Goal: Transaction & Acquisition: Purchase product/service

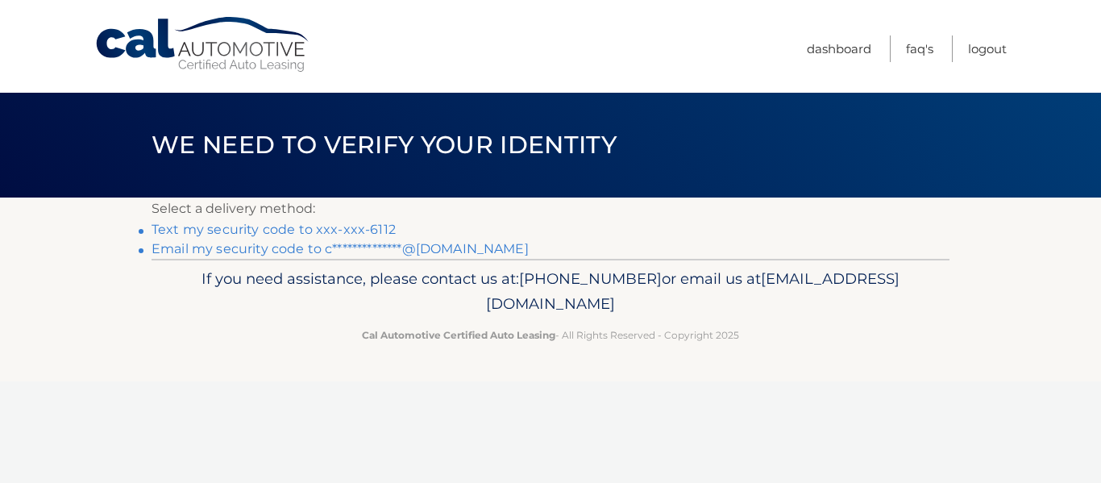
click at [294, 229] on link "Text my security code to xxx-xxx-6112" at bounding box center [273, 229] width 244 height 15
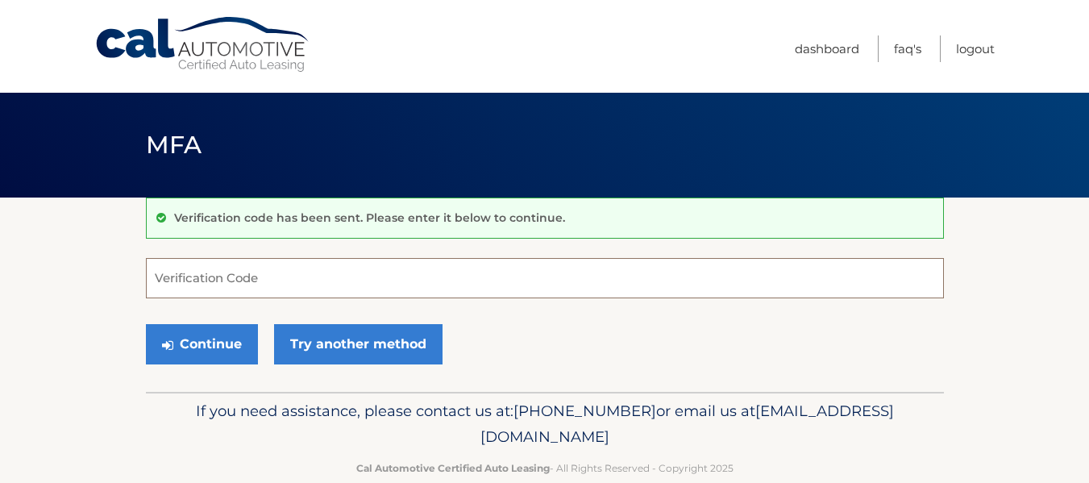
click at [227, 281] on input "Verification Code" at bounding box center [545, 278] width 798 height 40
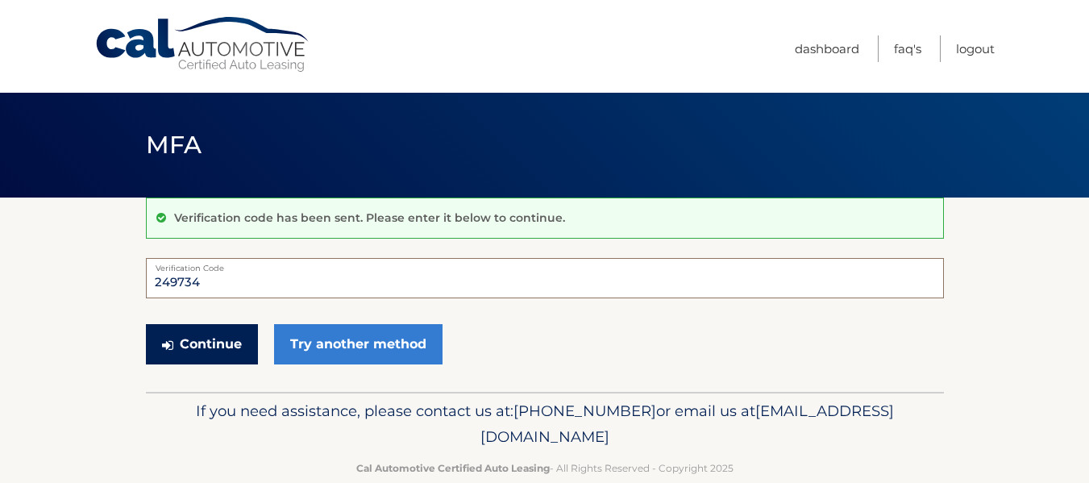
type input "249734"
click at [190, 339] on button "Continue" at bounding box center [202, 344] width 112 height 40
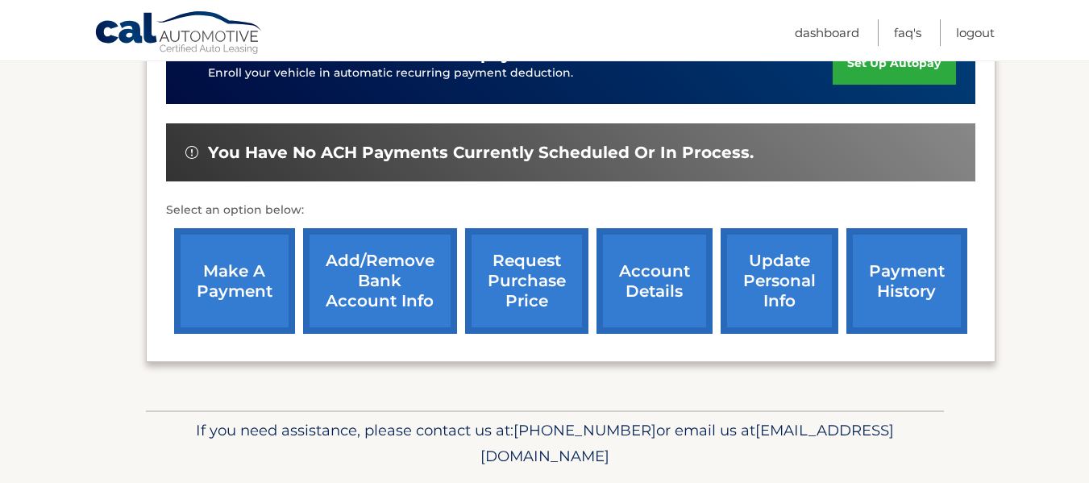
scroll to position [494, 0]
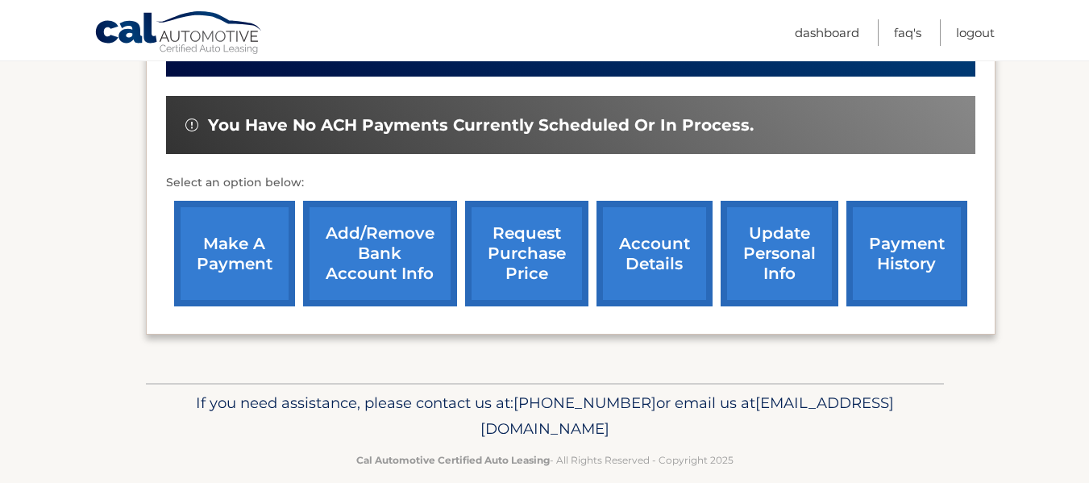
click at [218, 212] on link "make a payment" at bounding box center [234, 254] width 121 height 106
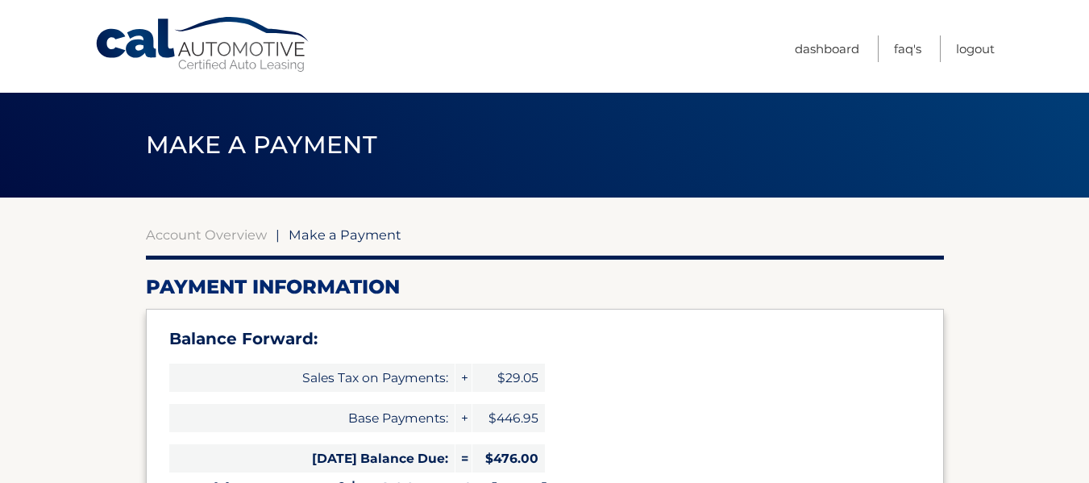
select select "OGI3YzViNDctYTMwZS00YTVkLWIzMGQtNzAzY2M5MTdmYzA0"
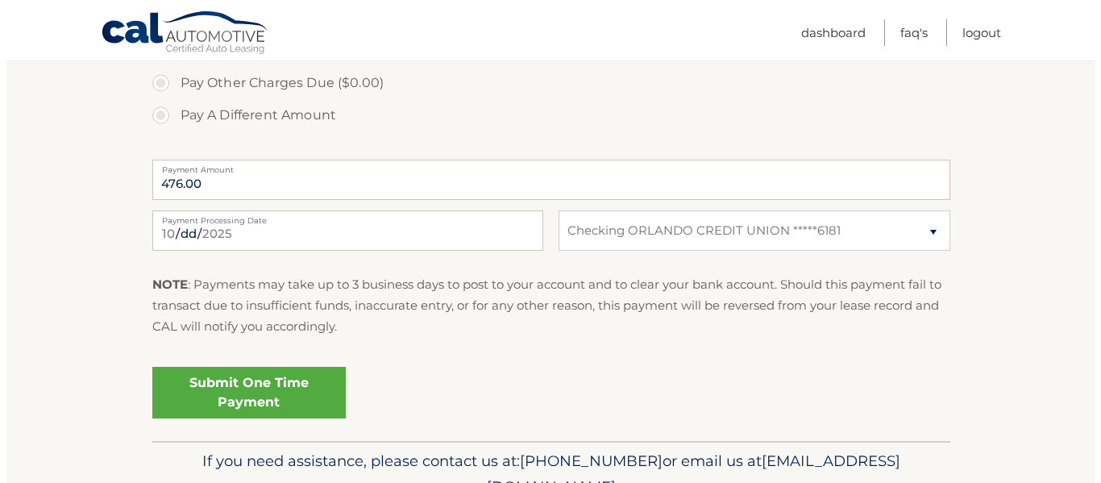
scroll to position [762, 0]
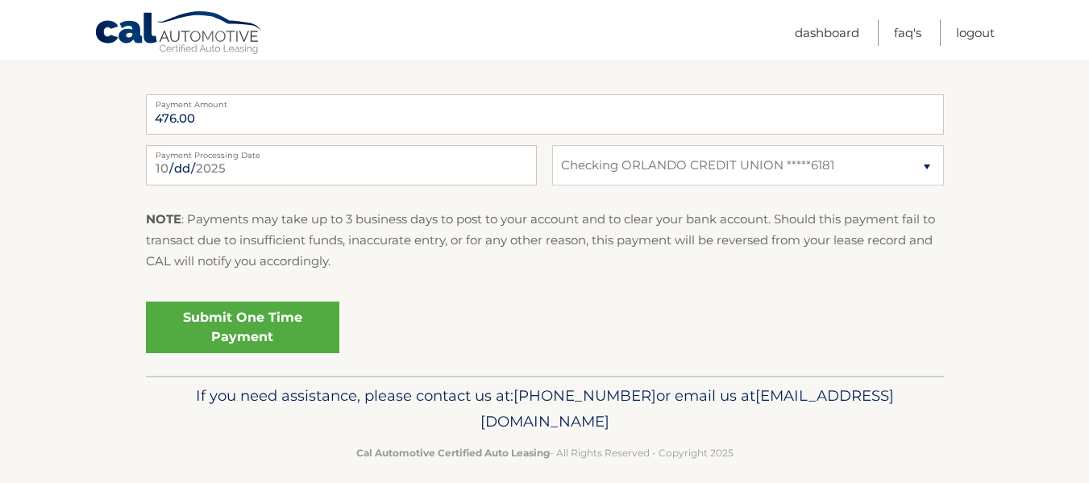
click at [240, 323] on link "Submit One Time Payment" at bounding box center [242, 327] width 193 height 52
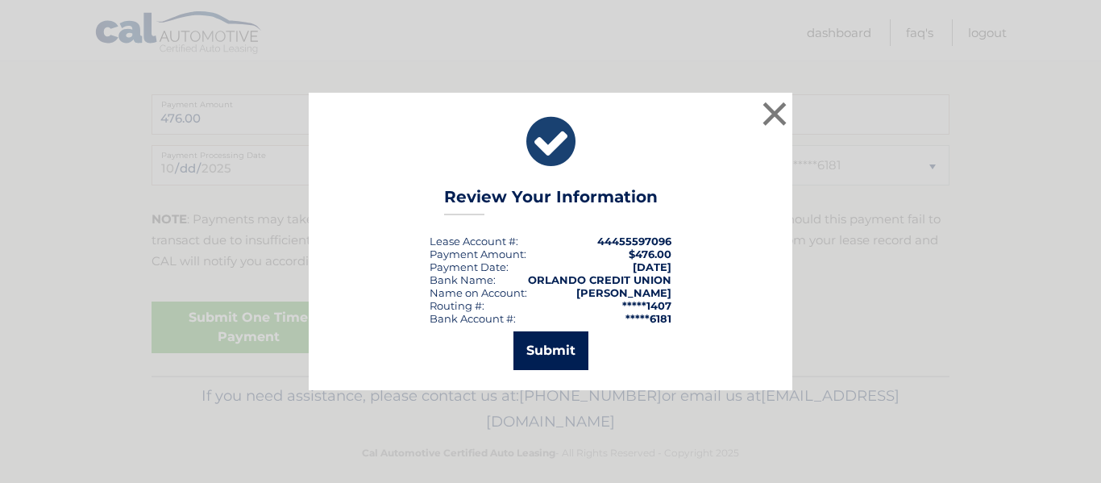
click at [540, 350] on button "Submit" at bounding box center [550, 350] width 75 height 39
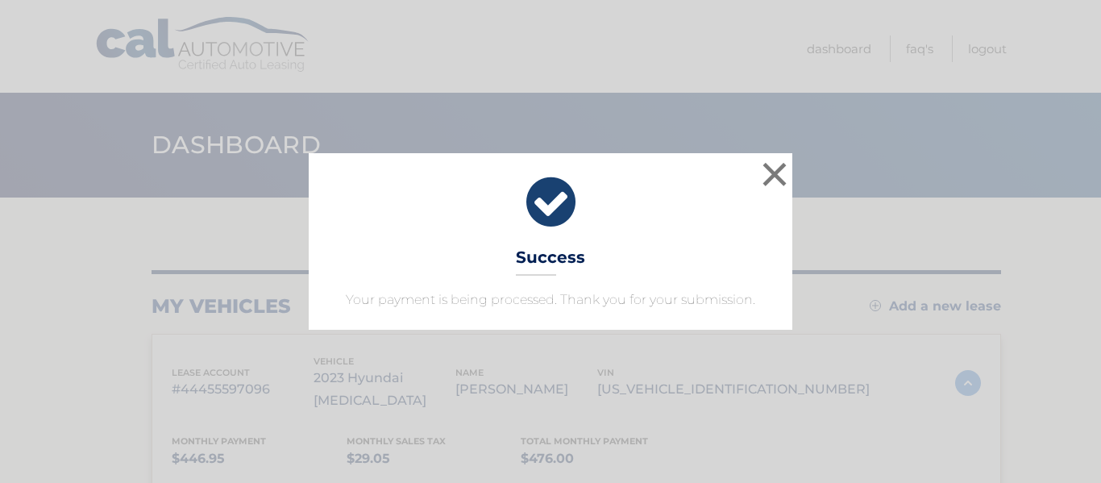
click at [540, 350] on div "× Success Your payment is being processed. Thank you for your submission. Loadi…" at bounding box center [550, 241] width 1101 height 483
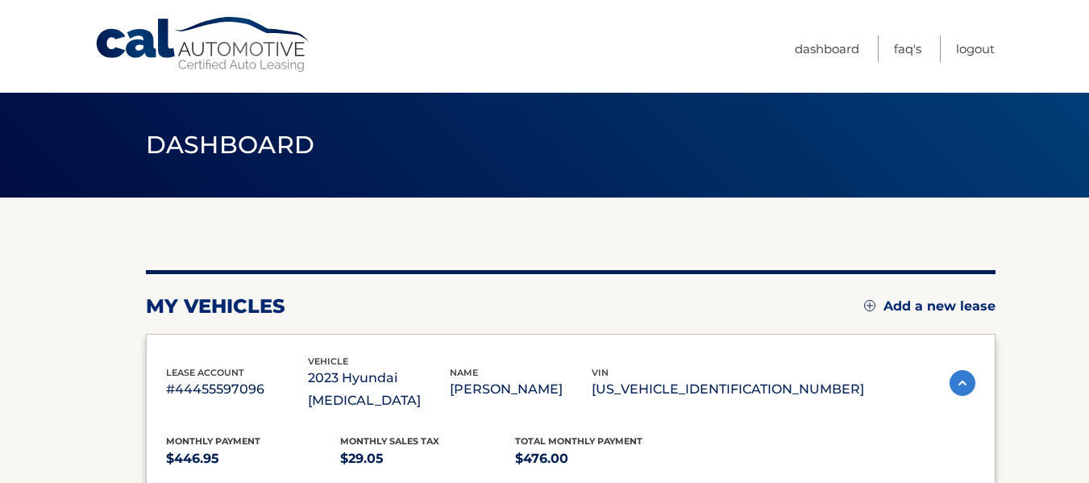
click at [972, 49] on link "Logout" at bounding box center [975, 48] width 39 height 27
